Goal: Task Accomplishment & Management: Manage account settings

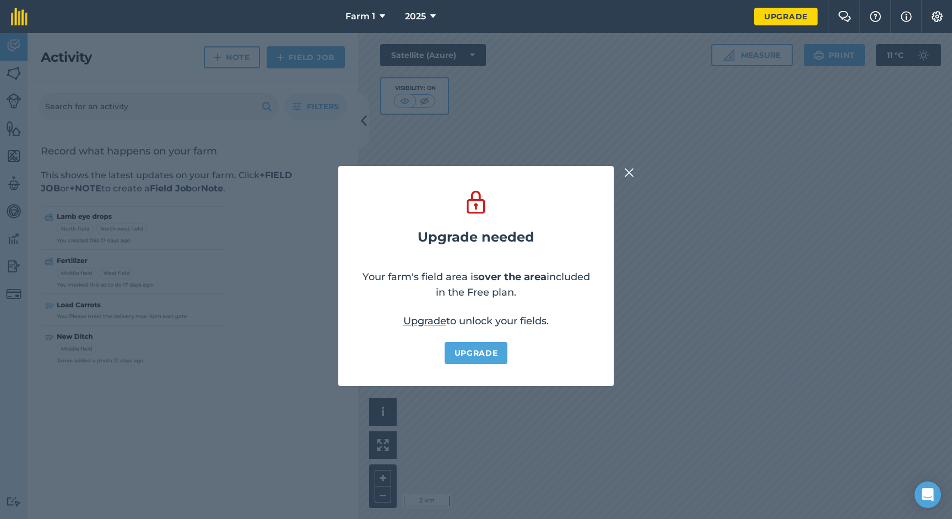
click at [630, 169] on img at bounding box center [630, 172] width 10 height 13
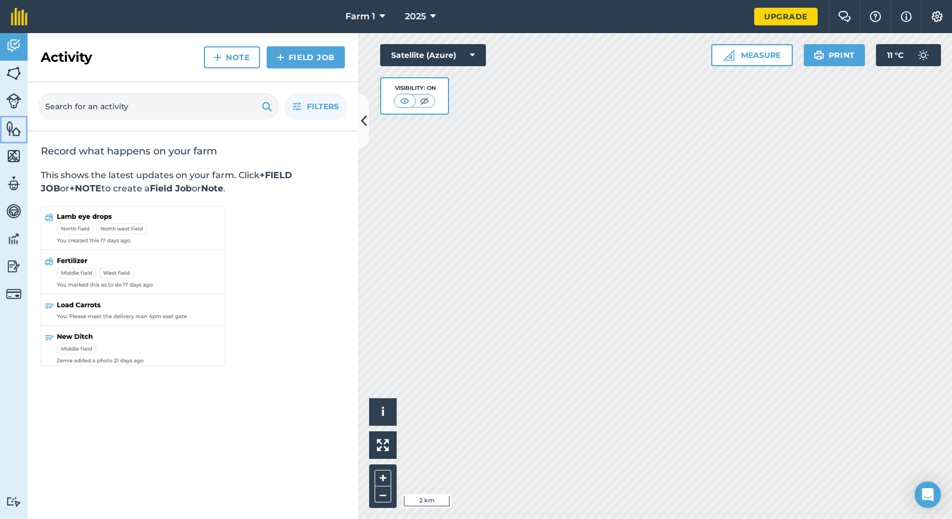
click at [14, 133] on img at bounding box center [13, 128] width 15 height 17
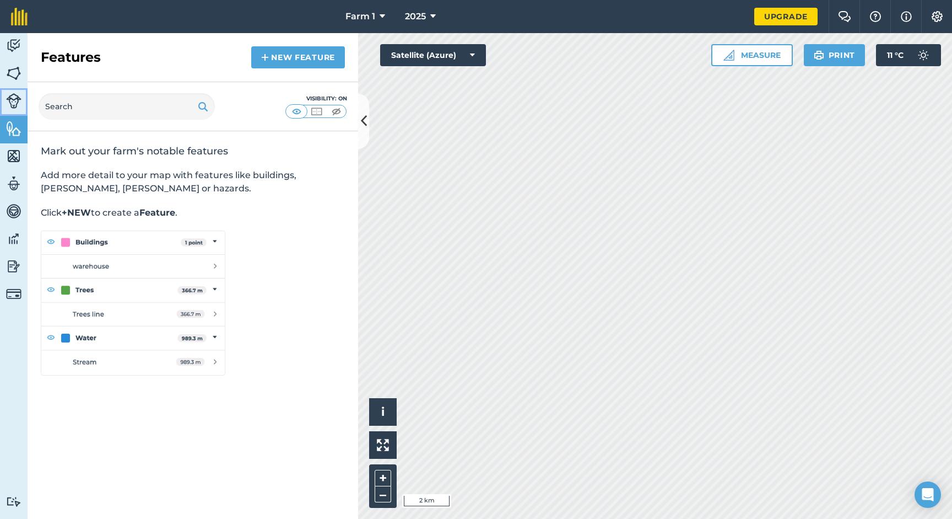
click at [14, 106] on img at bounding box center [13, 100] width 15 height 15
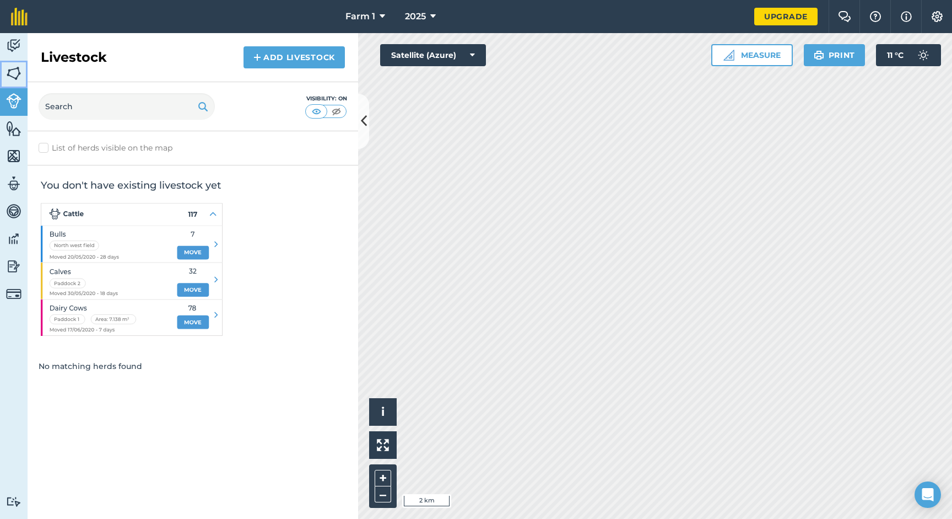
click at [16, 65] on img at bounding box center [13, 73] width 15 height 17
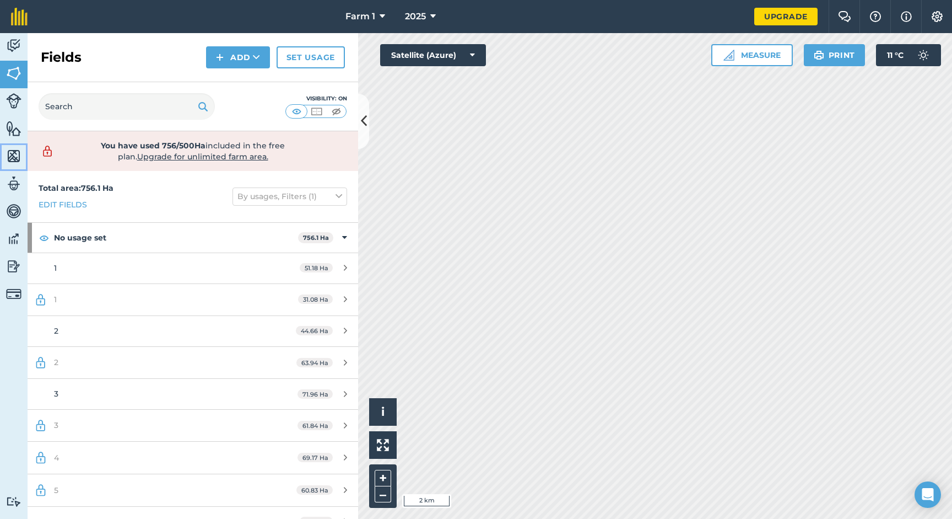
click at [18, 150] on img at bounding box center [13, 156] width 15 height 17
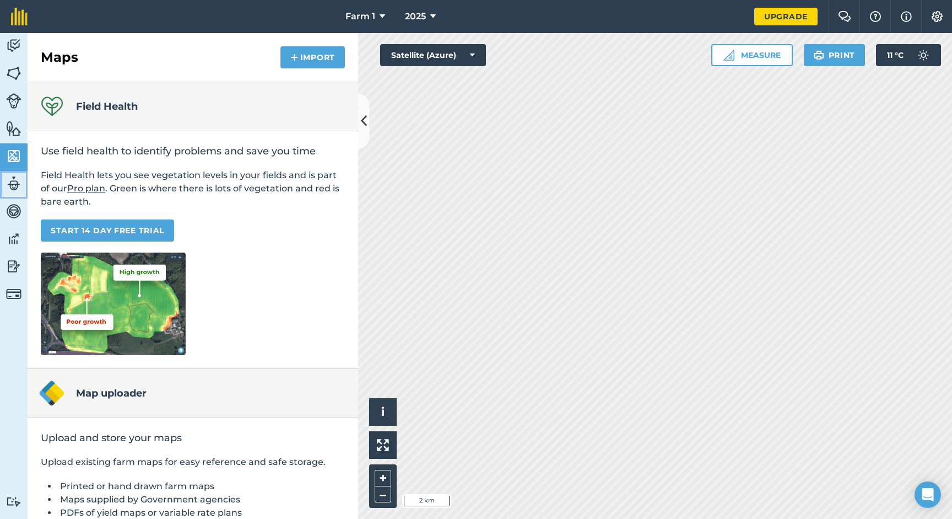
click at [13, 182] on img at bounding box center [13, 183] width 15 height 17
select select "MEMBER"
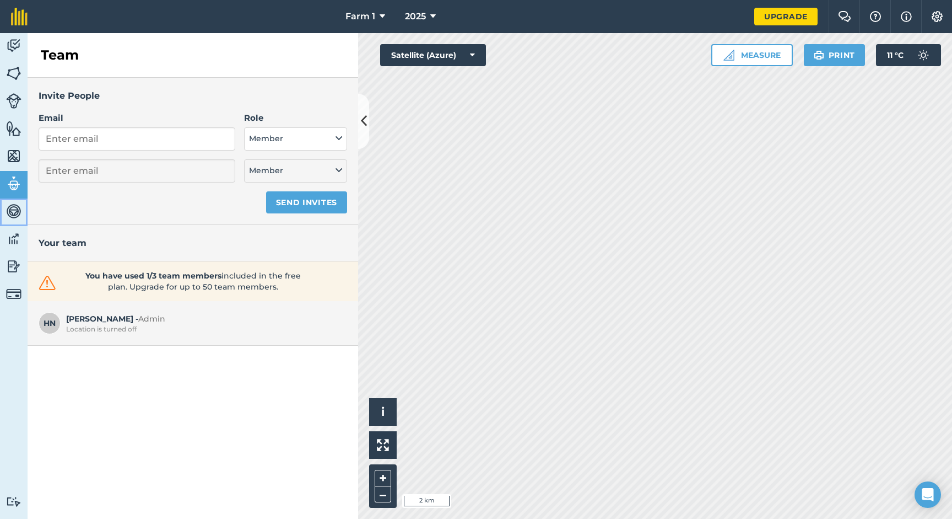
click at [17, 212] on img at bounding box center [13, 211] width 15 height 17
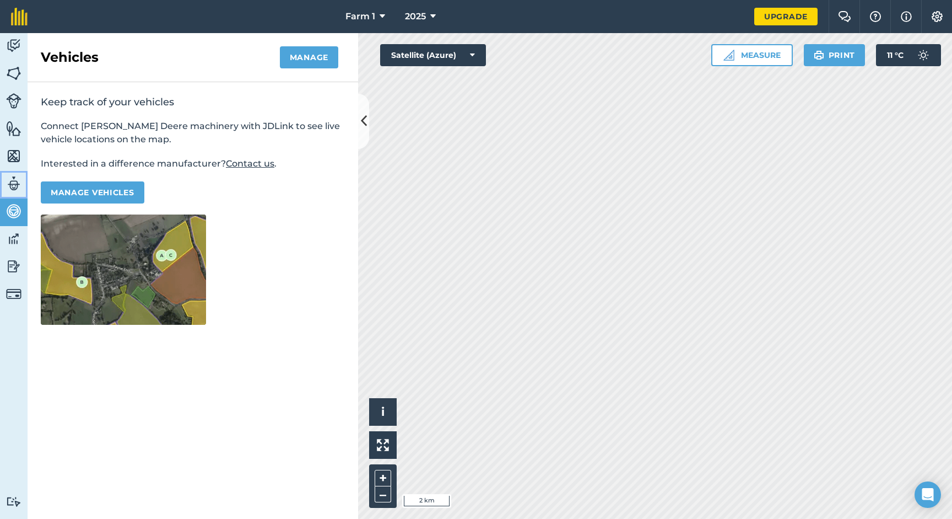
click at [20, 176] on img at bounding box center [13, 183] width 15 height 17
select select "MEMBER"
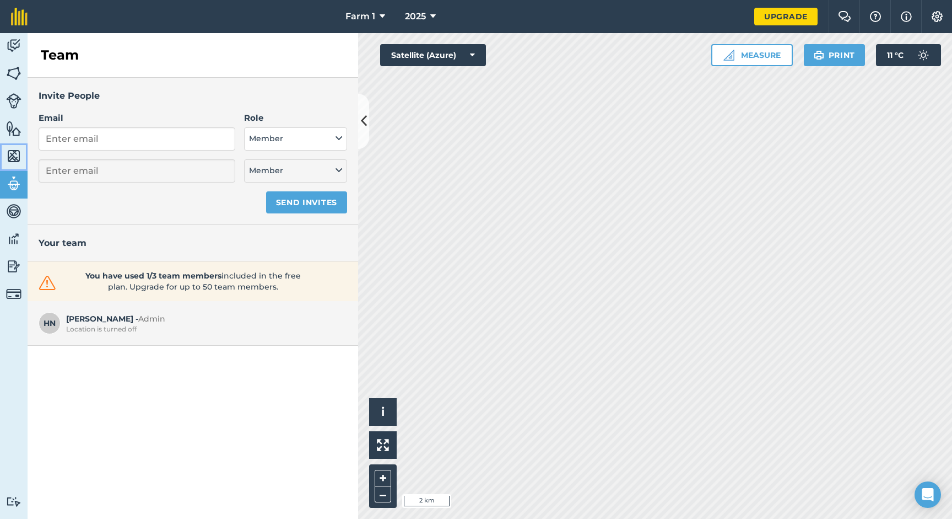
click at [17, 166] on link "Maps" at bounding box center [14, 157] width 28 height 28
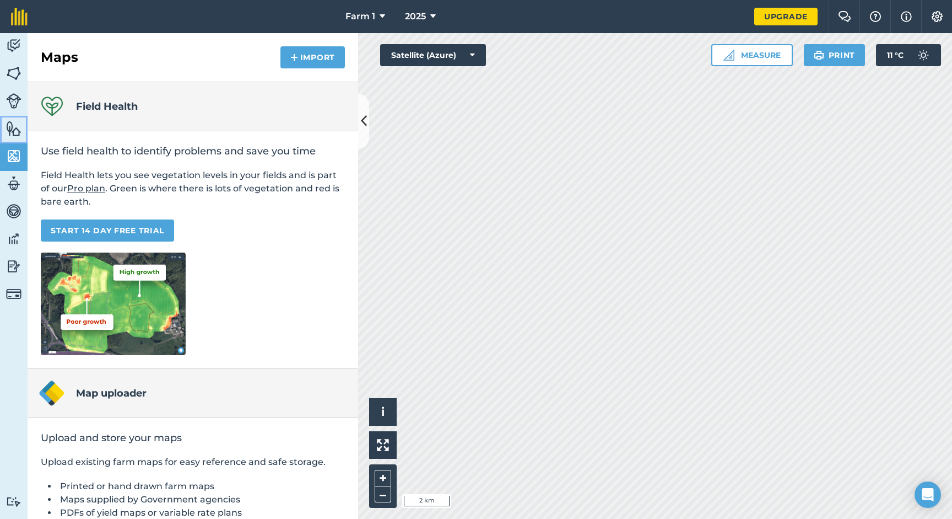
click at [18, 136] on img at bounding box center [13, 128] width 15 height 17
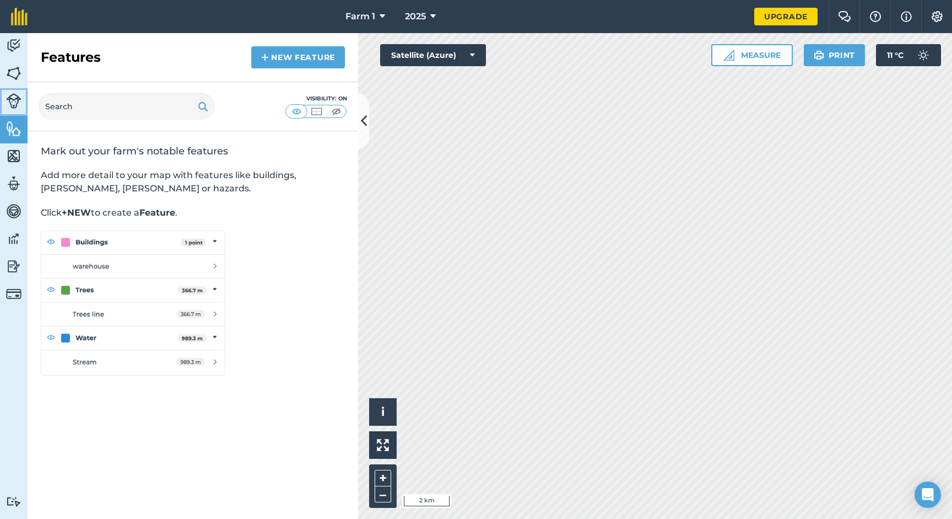
click at [18, 101] on img at bounding box center [13, 100] width 15 height 15
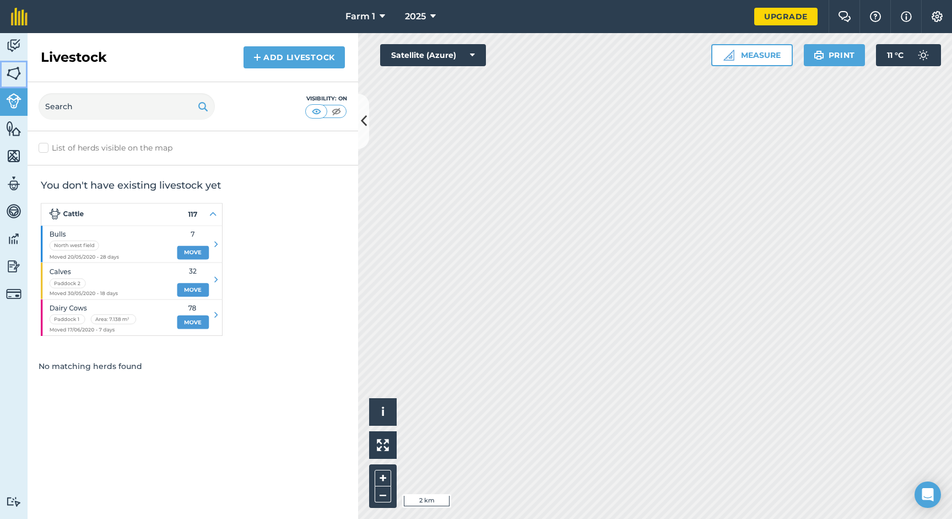
click at [14, 80] on img at bounding box center [13, 73] width 15 height 17
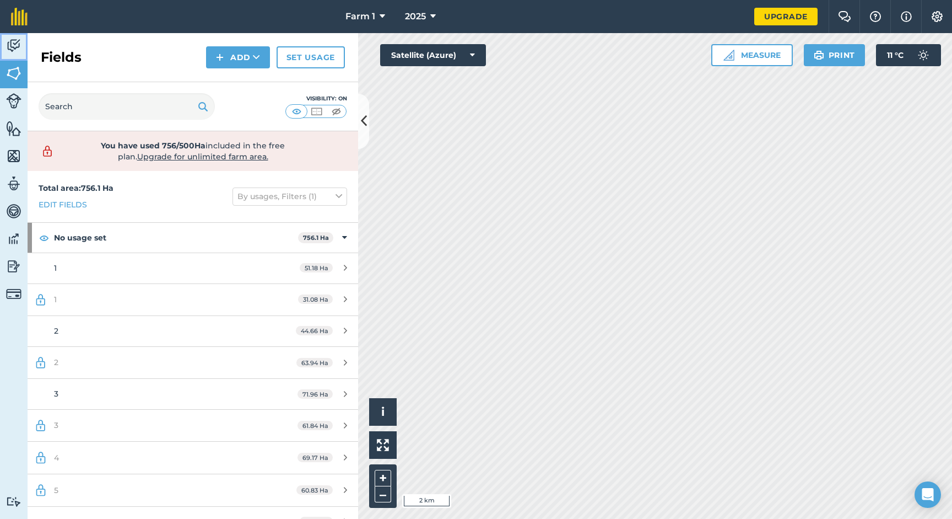
click at [14, 39] on img at bounding box center [13, 45] width 15 height 17
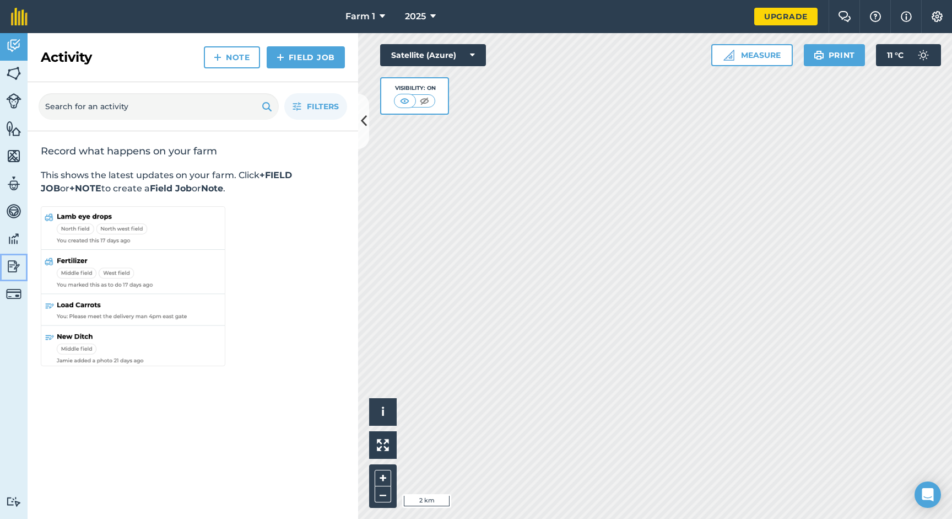
click at [13, 271] on img at bounding box center [13, 266] width 15 height 17
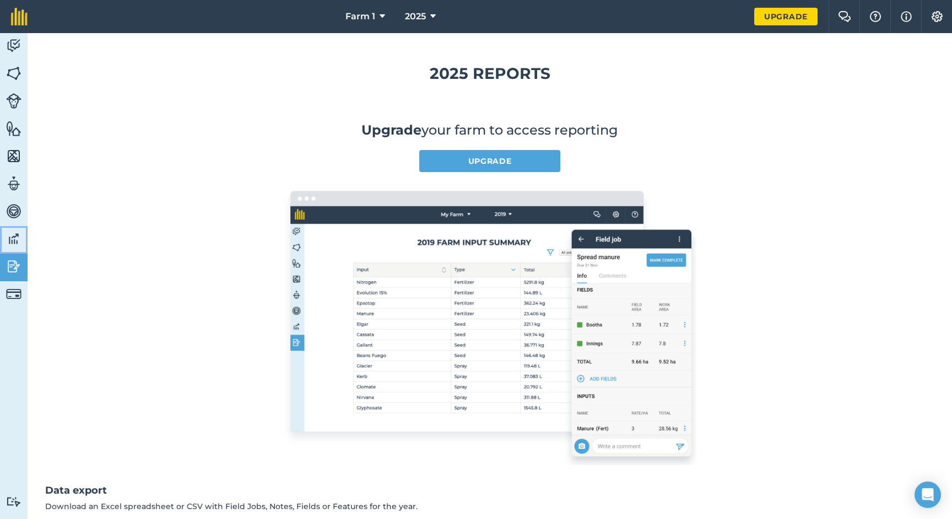
click at [13, 227] on link "Data" at bounding box center [14, 240] width 28 height 28
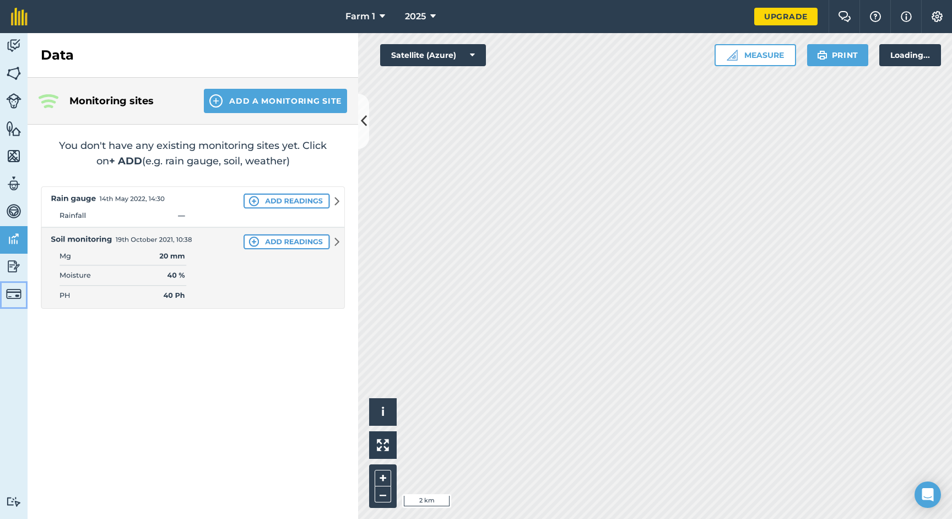
click at [15, 294] on img at bounding box center [13, 293] width 15 height 15
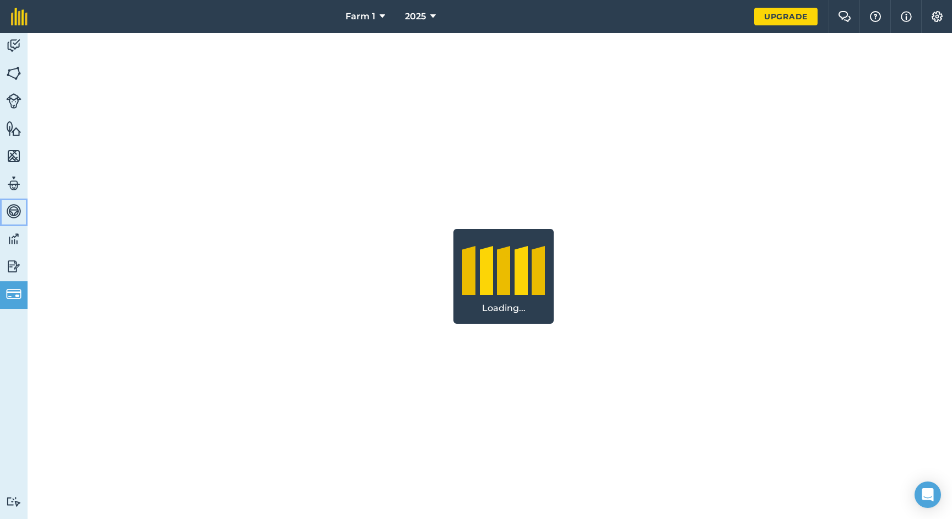
click at [17, 210] on img at bounding box center [13, 211] width 15 height 17
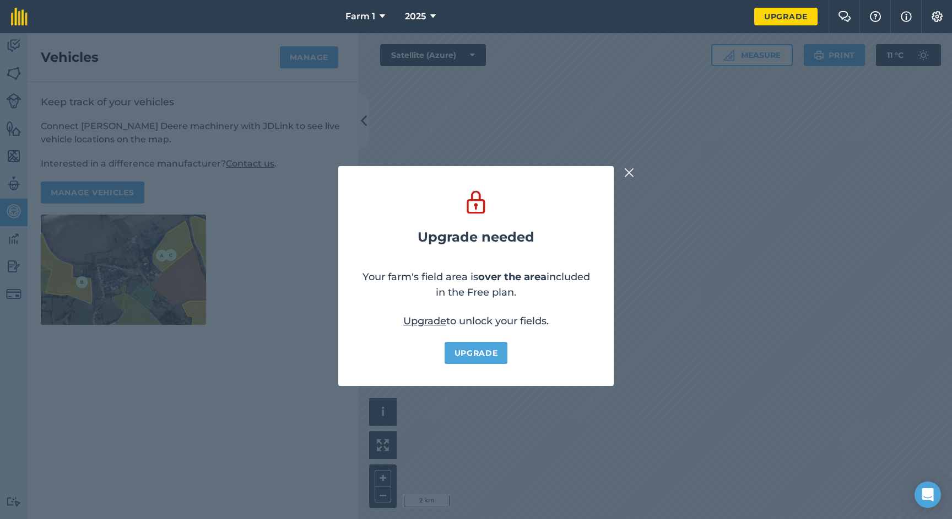
click at [8, 292] on div "Upgrade needed Your farm's field area is over the area included in the Free pla…" at bounding box center [476, 276] width 952 height 486
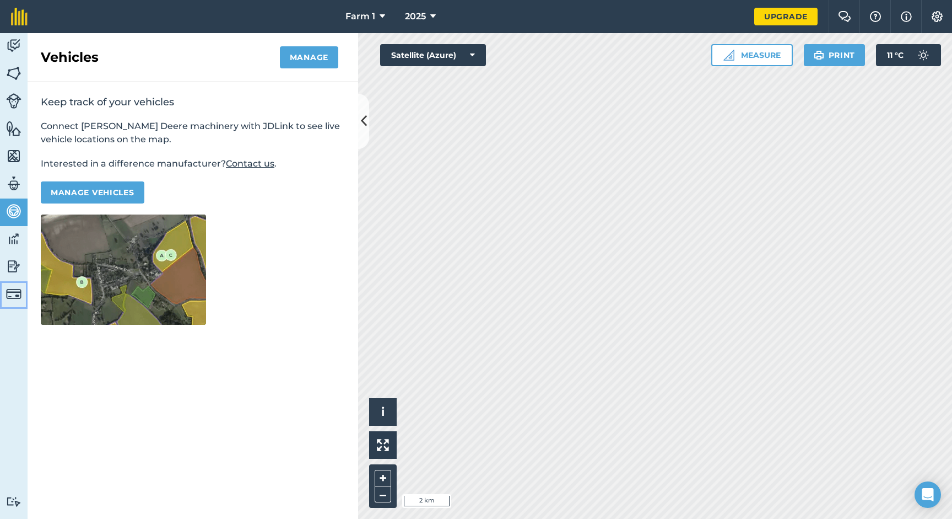
click at [8, 292] on img at bounding box center [13, 293] width 15 height 15
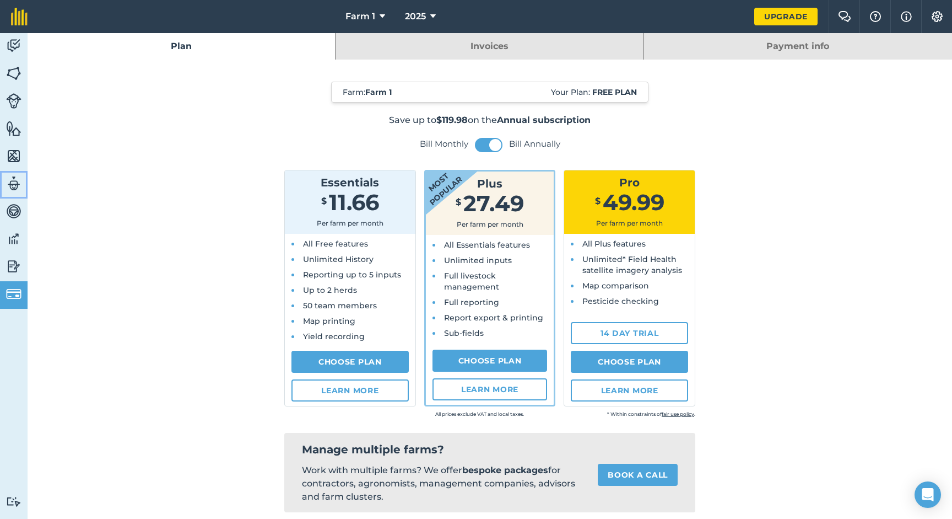
click at [19, 171] on link "Team" at bounding box center [14, 185] width 28 height 28
select select "MEMBER"
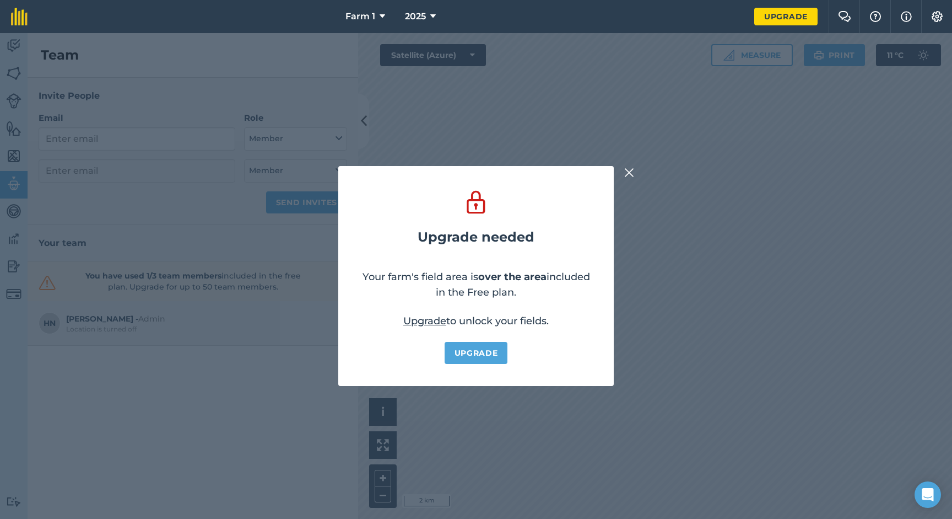
click at [630, 174] on img at bounding box center [630, 172] width 10 height 13
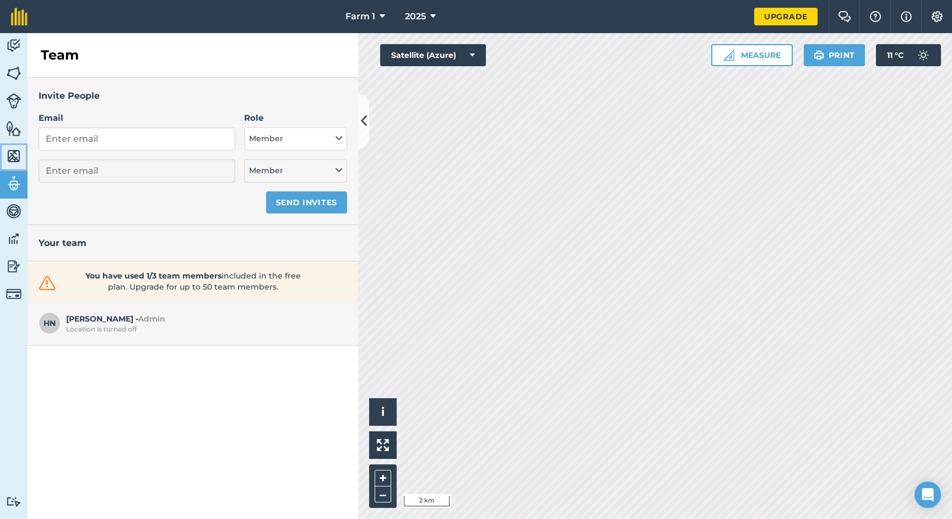
click at [12, 150] on img at bounding box center [13, 156] width 15 height 17
